Goal: Task Accomplishment & Management: Complete application form

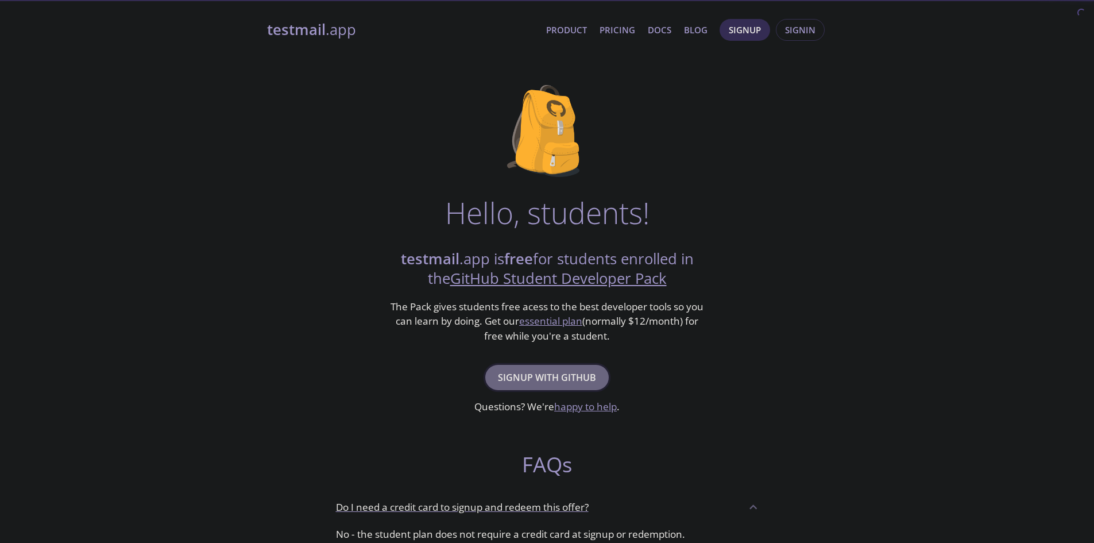
click at [548, 376] on span "Signup with GitHub" at bounding box center [547, 377] width 98 height 16
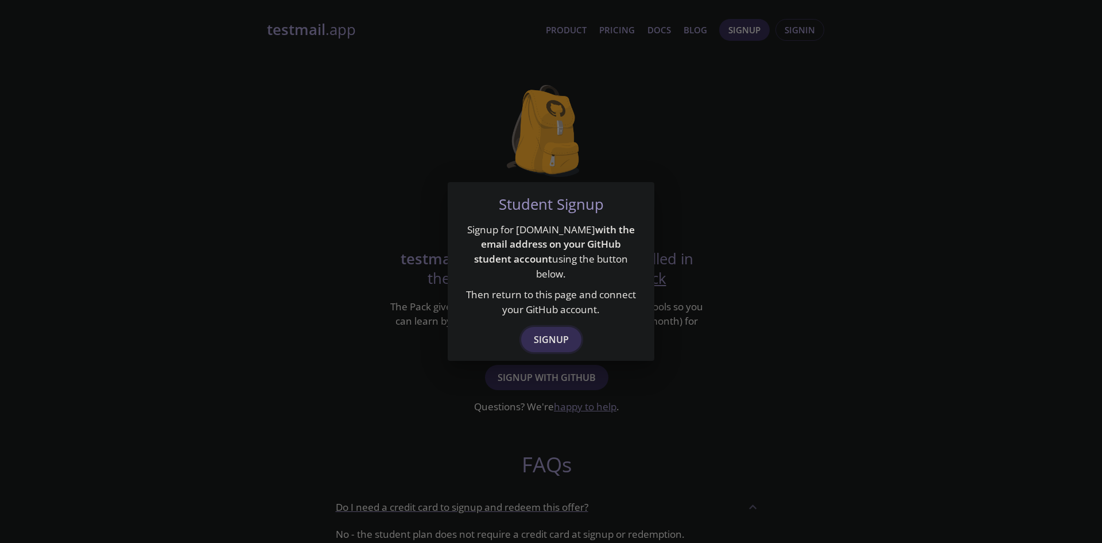
click at [555, 331] on span "Signup" at bounding box center [551, 339] width 35 height 16
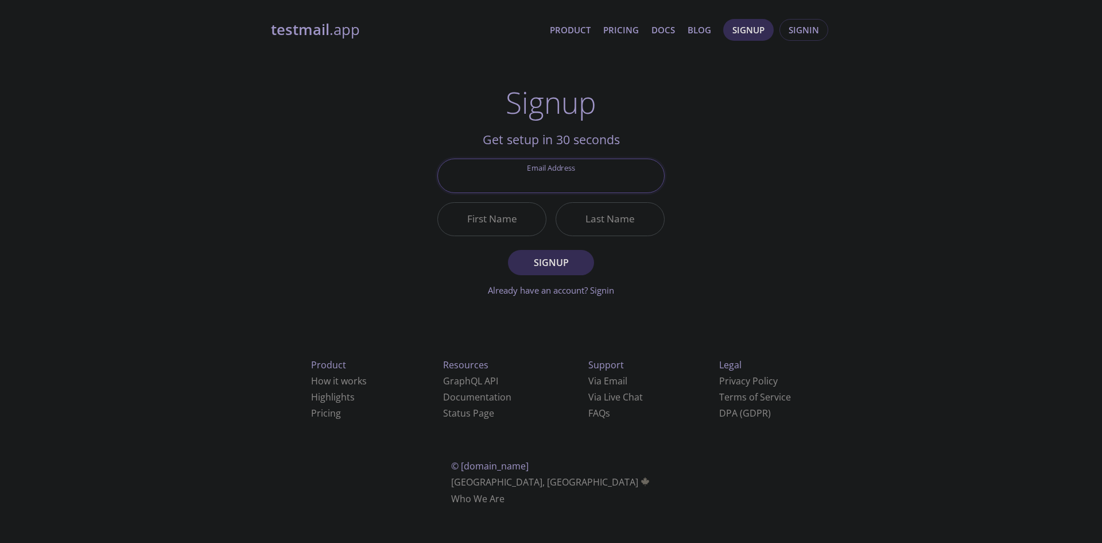
click at [563, 178] on input "Email Address" at bounding box center [551, 175] width 226 height 33
type input "[EMAIL_ADDRESS][DOMAIN_NAME]"
click at [512, 222] on input "First Name" at bounding box center [492, 219] width 108 height 33
type input "Fahim"
click at [597, 220] on input "Last Name" at bounding box center [610, 219] width 108 height 33
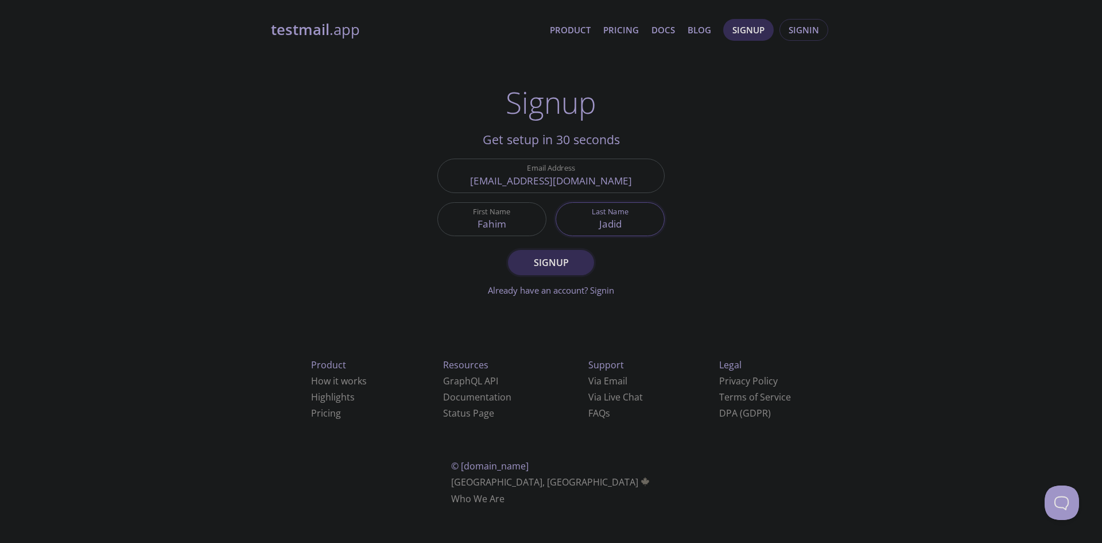
type input "Jadid"
click at [548, 262] on span "Signup" at bounding box center [551, 262] width 61 height 16
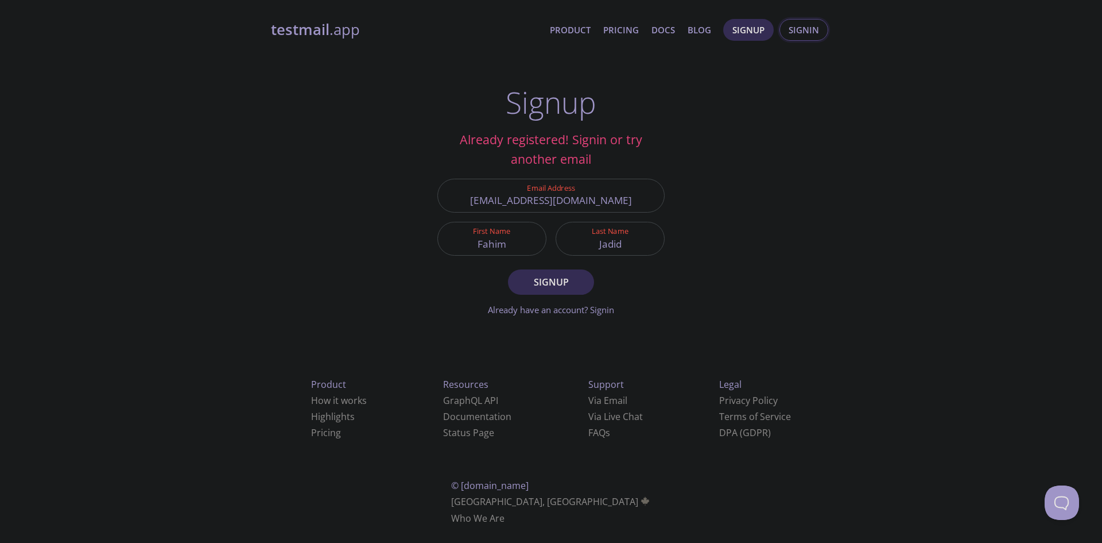
click at [801, 35] on span "Signin" at bounding box center [804, 29] width 30 height 15
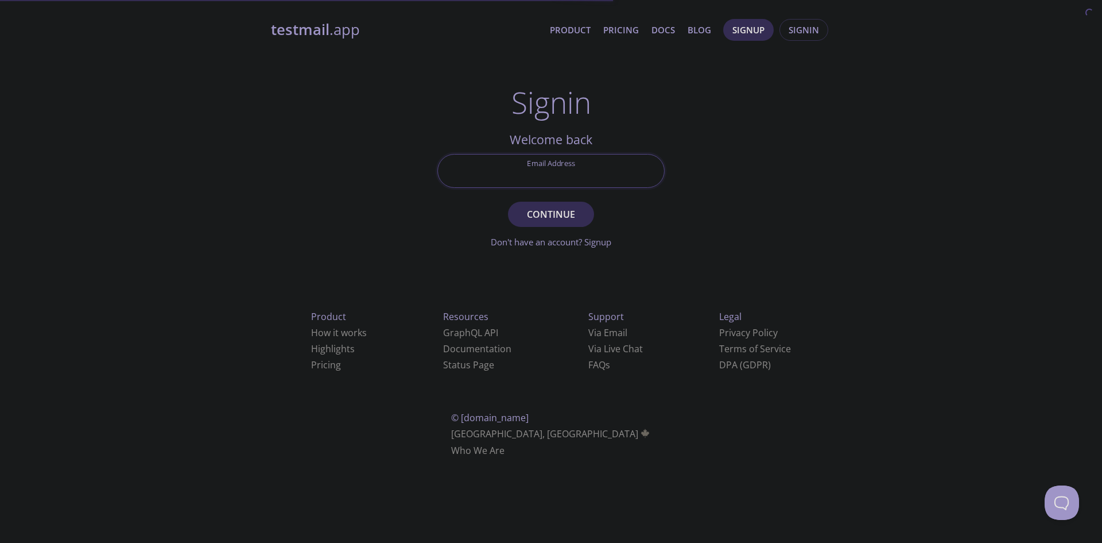
click at [570, 162] on input "Email Address" at bounding box center [551, 170] width 226 height 33
type input "[EMAIL_ADDRESS][DOMAIN_NAME]"
click at [543, 215] on span "Continue" at bounding box center [551, 214] width 61 height 16
click at [541, 172] on input "Signin Security Code" at bounding box center [551, 170] width 226 height 33
type input "ZFZ2URF"
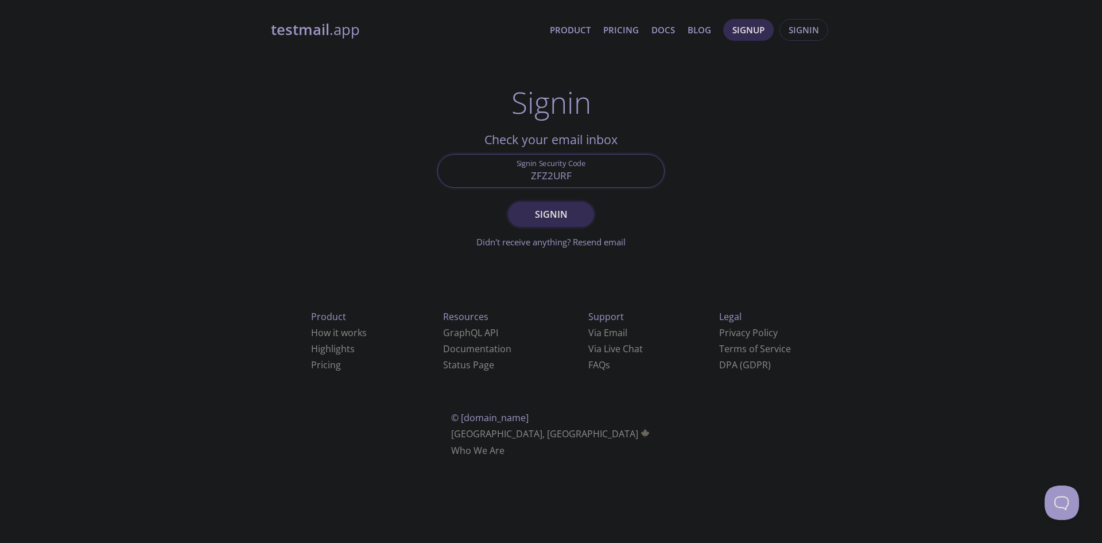
click at [555, 217] on span "Signin" at bounding box center [551, 214] width 61 height 16
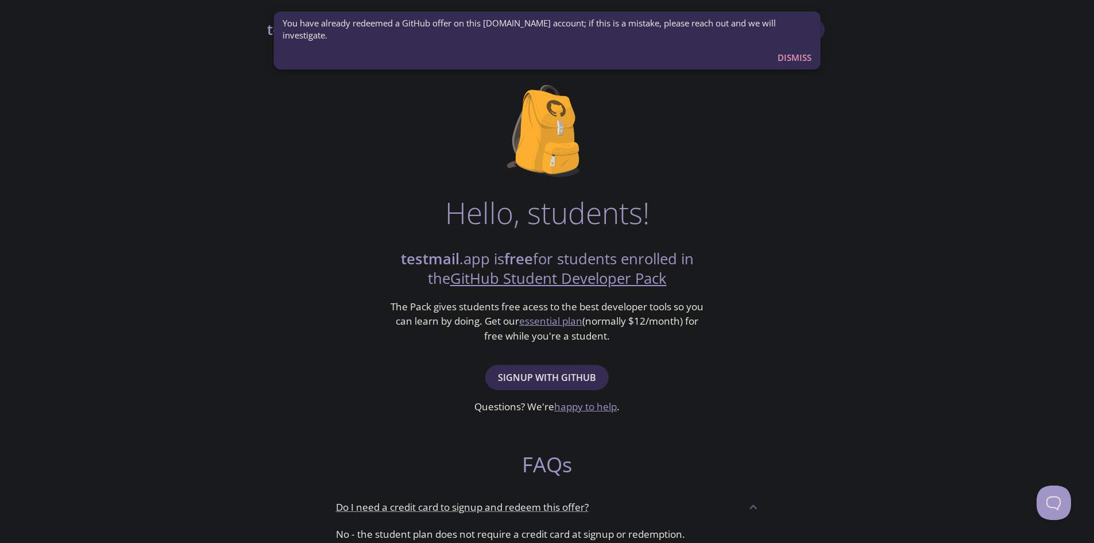
click at [757, 155] on div "Hello, students! testmail .app is free for students enrolled in the GitHub Stud…" at bounding box center [547, 417] width 560 height 701
click at [799, 50] on span "Dismiss" at bounding box center [794, 57] width 34 height 15
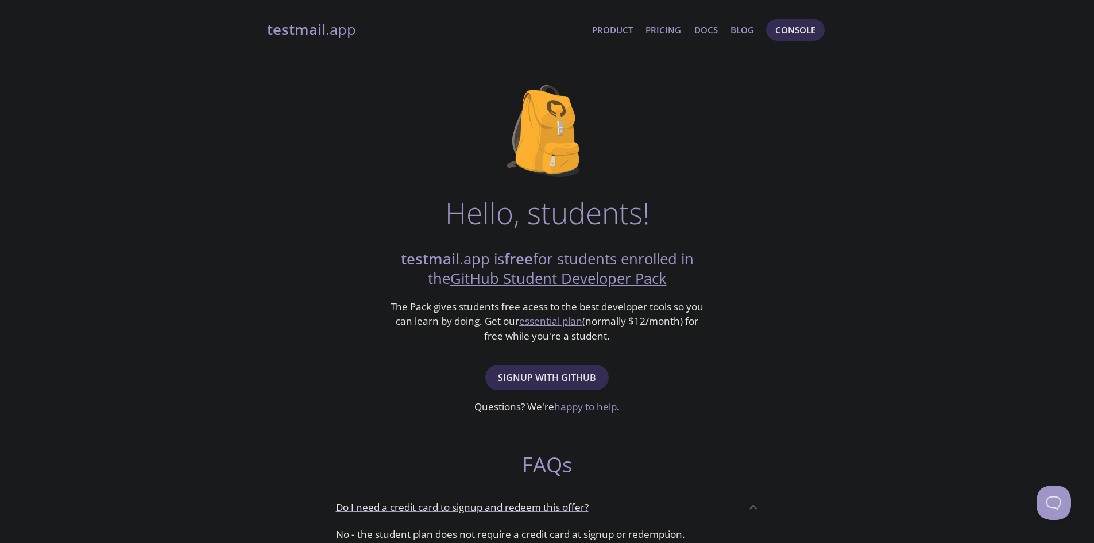
click at [338, 32] on link "testmail .app" at bounding box center [425, 30] width 316 height 20
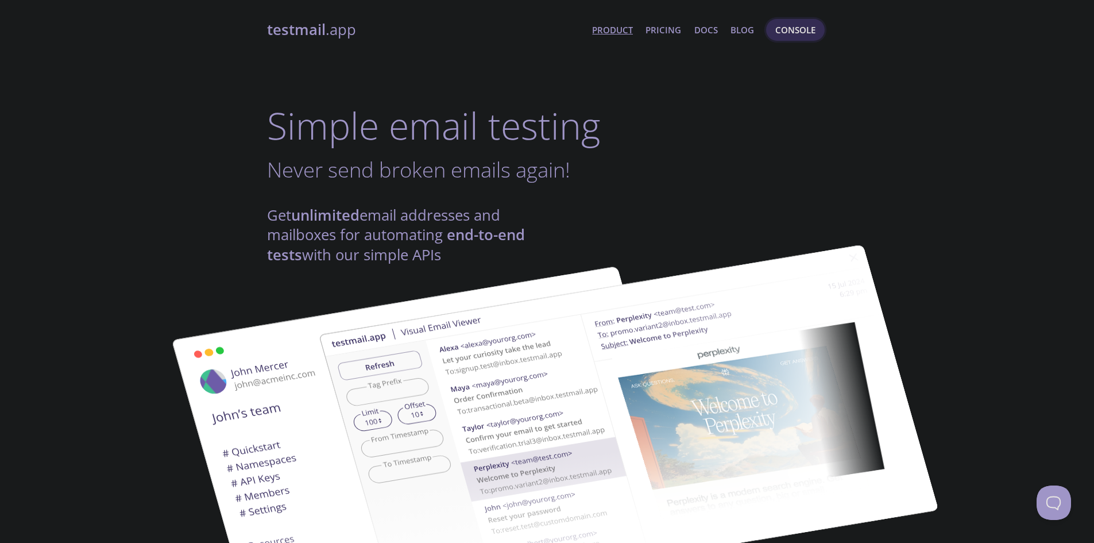
click at [814, 25] on span "Console" at bounding box center [795, 29] width 40 height 15
